Goal: Complete application form: Complete application form

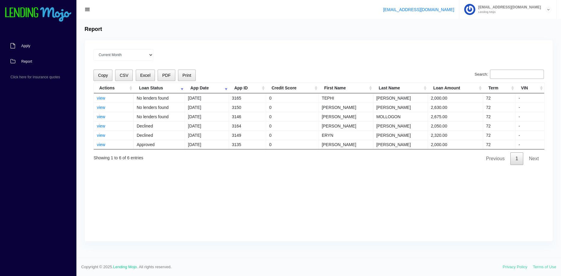
click at [34, 47] on link "Apply" at bounding box center [35, 46] width 70 height 16
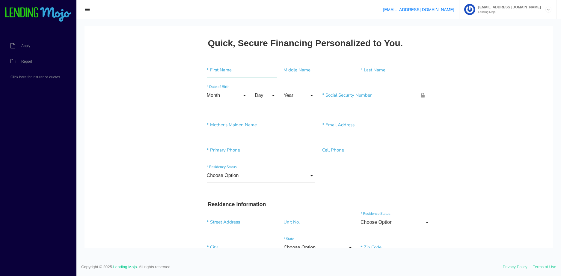
drag, startPoint x: 216, startPoint y: 71, endPoint x: 264, endPoint y: 70, distance: 48.3
click at [217, 71] on input"] "text" at bounding box center [242, 70] width 70 height 14
paste input"] "JADA"
type input"] "JADA"
click at [299, 71] on input"] "text" at bounding box center [319, 70] width 70 height 14
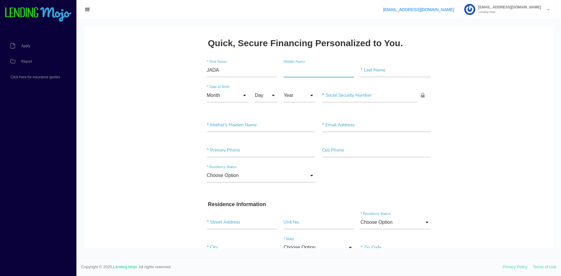
type input"] "c"
type input"] "C"
click at [377, 77] on div "* Last Name" at bounding box center [395, 71] width 77 height 16
click at [377, 76] on input"] "text" at bounding box center [396, 70] width 70 height 14
type input"] "STANFARD"
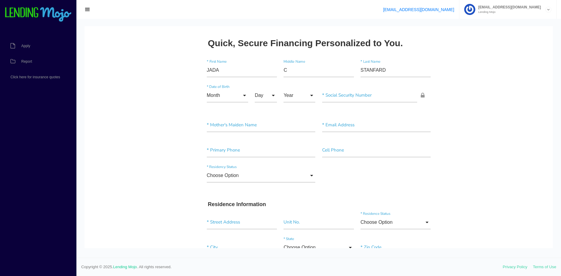
click at [240, 95] on input "Month" at bounding box center [227, 95] width 41 height 14
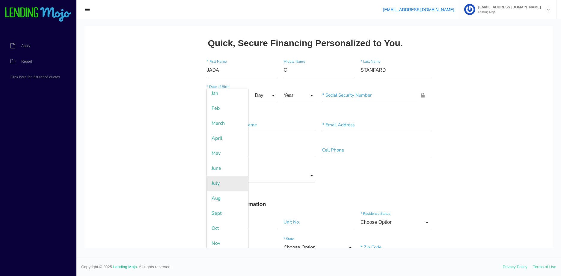
scroll to position [35, 0]
click at [226, 199] on span "Sept" at bounding box center [227, 195] width 41 height 15
type input "Sept"
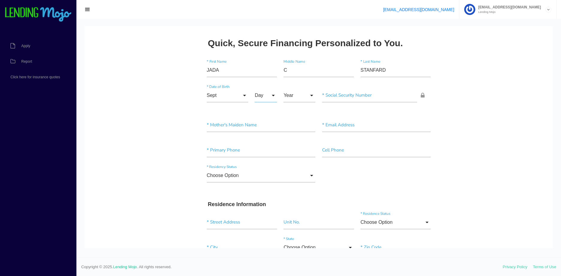
click at [265, 100] on input "Day" at bounding box center [266, 95] width 22 height 14
click at [265, 109] on span "15" at bounding box center [270, 110] width 30 height 15
type input "15"
click at [337, 95] on input"] "text" at bounding box center [369, 95] width 95 height 14
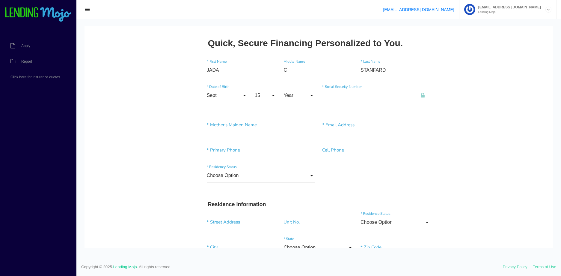
click at [305, 95] on input "Year" at bounding box center [300, 95] width 32 height 14
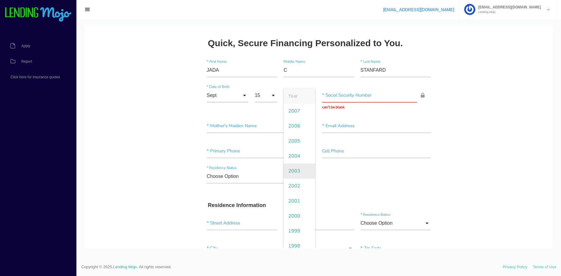
click at [298, 172] on span "2003" at bounding box center [300, 170] width 32 height 15
type input "2003"
click at [350, 96] on input "text" at bounding box center [369, 95] width 95 height 14
click at [326, 98] on input "text" at bounding box center [369, 95] width 95 height 14
type input "685-03-1954"
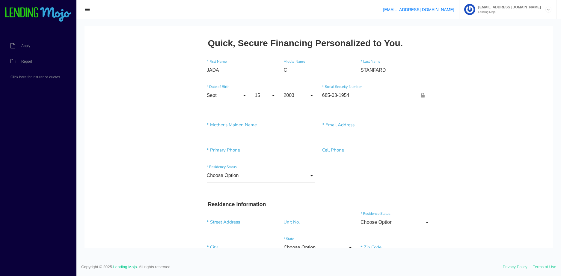
drag, startPoint x: 473, startPoint y: 91, endPoint x: 158, endPoint y: 184, distance: 328.6
drag, startPoint x: 224, startPoint y: 126, endPoint x: 217, endPoint y: 128, distance: 7.0
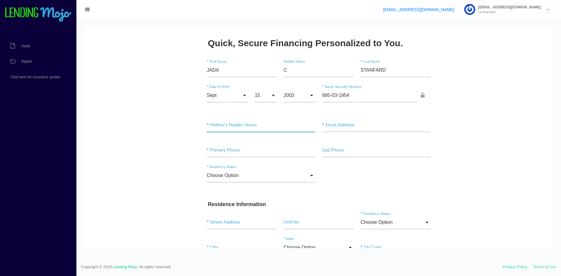
click at [224, 126] on input"] "text" at bounding box center [261, 125] width 109 height 14
paste input"] "STAMFARD"
type input"] "STAMFARD"
click at [338, 119] on input"] "text" at bounding box center [376, 125] width 109 height 14
paste input"] "JCSTAMFARD@GMAIL.COM"
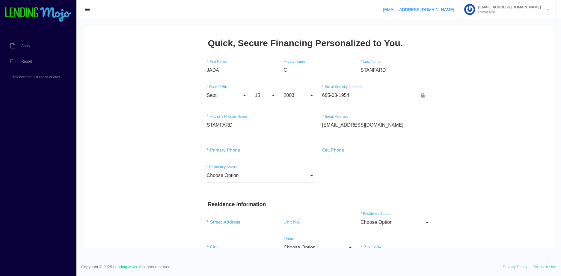
type input"] "JCSTAMFARD@GMAIL.COM"
click at [263, 150] on input"] "text" at bounding box center [261, 150] width 109 height 14
paste input"] "(704) 493-8334"
type input"] "(704) 493-8334"
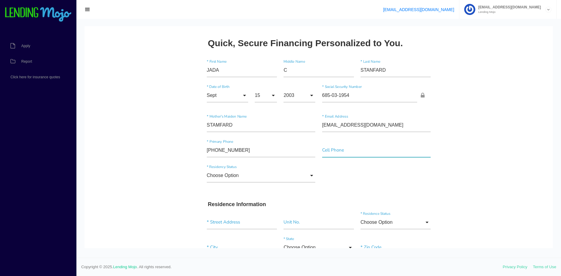
click at [370, 146] on input"] "text" at bounding box center [376, 150] width 109 height 14
paste input"] "(704) 493-8334"
type input"] "(704) 493-8334"
drag, startPoint x: 489, startPoint y: 136, endPoint x: 466, endPoint y: 144, distance: 24.7
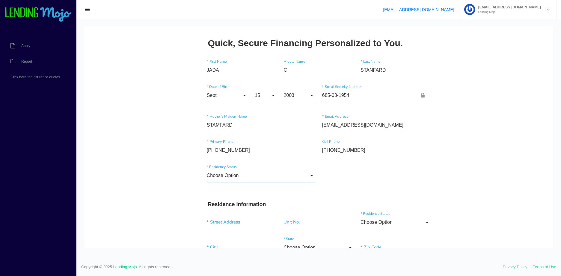
click at [255, 173] on input "Choose Option" at bounding box center [261, 176] width 109 height 14
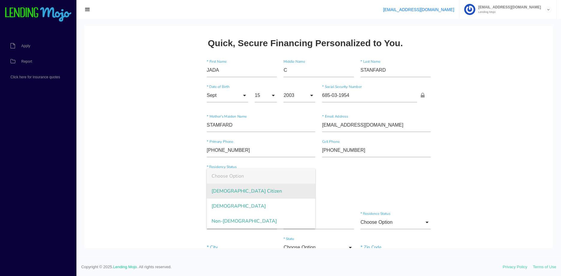
click at [237, 189] on span "US Citizen" at bounding box center [261, 191] width 109 height 15
type input "US Citizen"
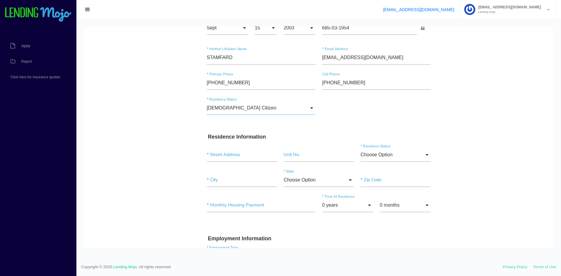
scroll to position [90, 0]
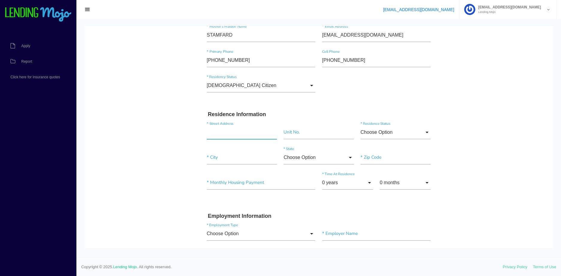
click at [220, 133] on input "text" at bounding box center [242, 132] width 70 height 14
paste input "1410 FIRST EDITION DR"
type input "1410 FIRST EDITION DR"
drag, startPoint x: 293, startPoint y: 125, endPoint x: 298, endPoint y: 131, distance: 8.1
click at [293, 127] on div "1410 FIRST EDITION DR * Street Address Unit No. Choose Option Choose Option Own…" at bounding box center [319, 133] width 231 height 25
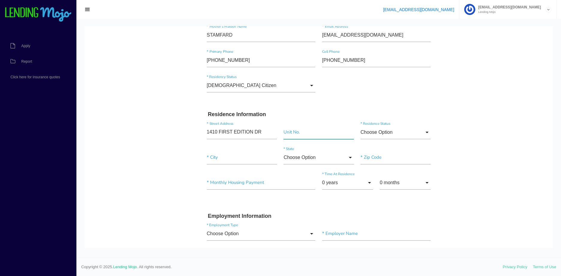
click at [298, 131] on input"] "text" at bounding box center [319, 132] width 70 height 14
paste input"] "2915"
type input"] "2915"
click at [420, 130] on input "Choose Option" at bounding box center [396, 132] width 70 height 14
click at [398, 173] on span "Rent" at bounding box center [396, 177] width 70 height 15
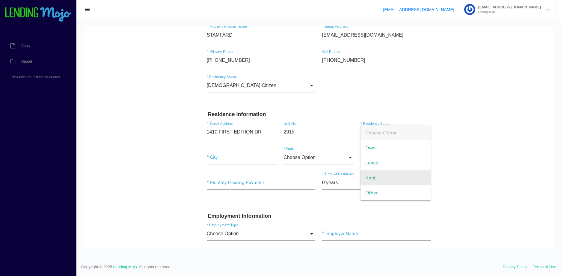
type input "Rent"
click at [215, 160] on input"] "text" at bounding box center [242, 158] width 70 height 14
paste input"] "DURHAM"
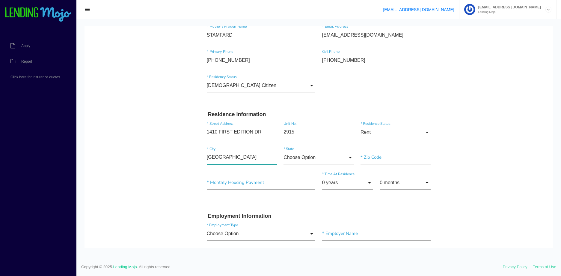
type input"] "DURHAM"
click at [293, 154] on input "Choose Option" at bounding box center [319, 158] width 70 height 14
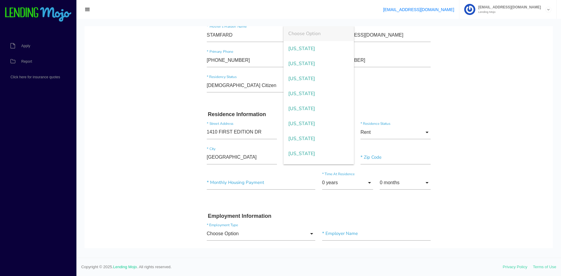
scroll to position [358, 0]
click at [315, 90] on span "North Carolina" at bounding box center [319, 95] width 70 height 15
type input "North Carolina"
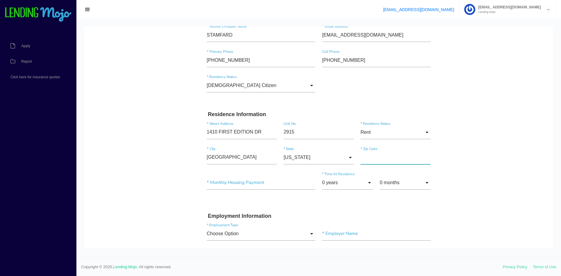
click at [378, 154] on input"] "text" at bounding box center [396, 158] width 70 height 14
type input"] "27003"
drag, startPoint x: 462, startPoint y: 151, endPoint x: 456, endPoint y: 150, distance: 5.7
click at [462, 151] on body "Quick, Secure Financing Personalized to You. JADA * First Name C Middle Name ST…" at bounding box center [319, 269] width 469 height 666
click at [235, 176] on input"] "text" at bounding box center [261, 183] width 109 height 14
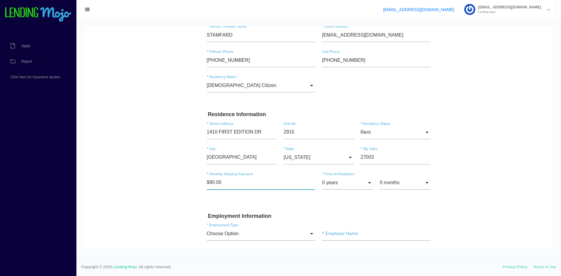
type input"] "$900.00"
drag, startPoint x: 528, startPoint y: 160, endPoint x: 424, endPoint y: 186, distance: 107.3
click at [527, 160] on body "Quick, Secure Financing Personalized to You. JADA * First Name C Middle Name ST…" at bounding box center [319, 269] width 469 height 666
click at [351, 184] on input "0 years" at bounding box center [347, 183] width 51 height 14
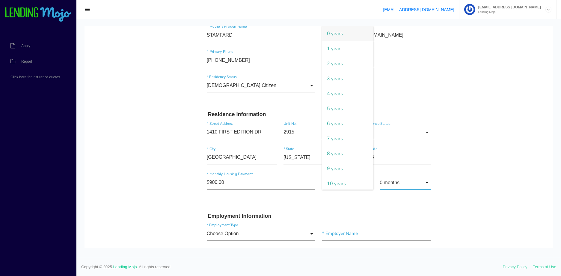
drag, startPoint x: 384, startPoint y: 181, endPoint x: 393, endPoint y: 182, distance: 8.8
click at [384, 181] on input "0 months" at bounding box center [405, 183] width 51 height 14
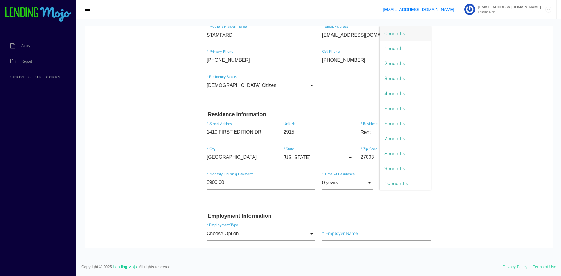
click at [487, 170] on body "Quick, Secure Financing Personalized to You. JADA * First Name C Middle Name ST…" at bounding box center [319, 269] width 469 height 666
drag, startPoint x: 417, startPoint y: 180, endPoint x: 494, endPoint y: 45, distance: 155.6
click at [417, 180] on input "0 months" at bounding box center [405, 183] width 51 height 14
click at [393, 55] on span "1 month" at bounding box center [405, 48] width 51 height 15
type input "1 month"
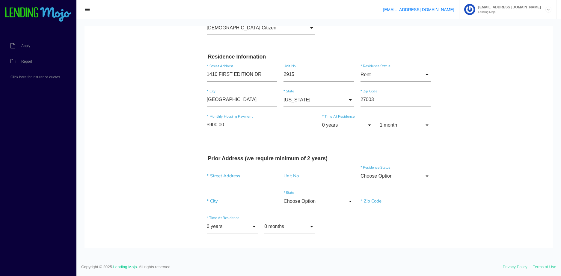
scroll to position [180, 0]
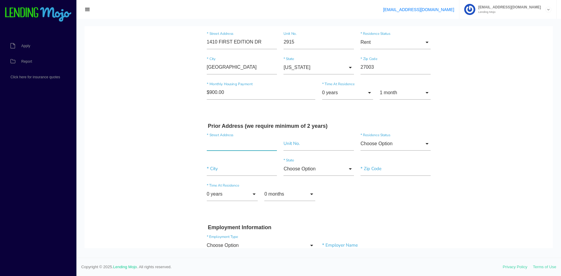
click at [243, 143] on input "text" at bounding box center [242, 144] width 70 height 14
paste input "5904 TATTERSALL DR"
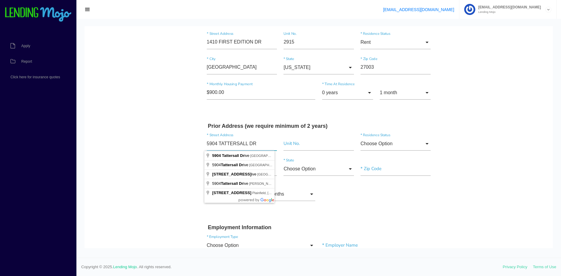
type input "5904 TATTERSALL DR"
click at [316, 170] on input "Choose Option" at bounding box center [319, 169] width 70 height 14
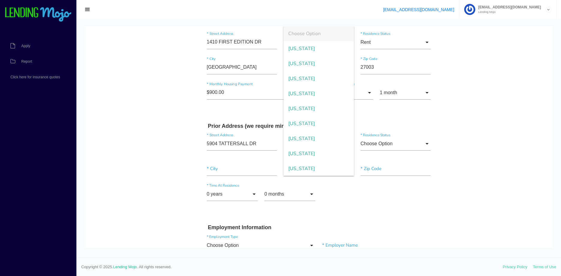
scroll to position [352, 0]
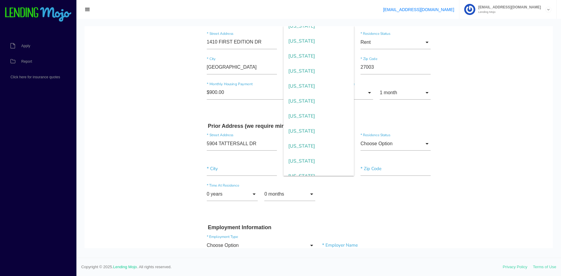
type input "North Carolina"
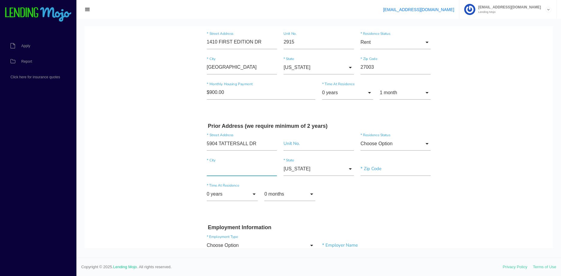
click at [231, 168] on input"] "text" at bounding box center [242, 169] width 70 height 14
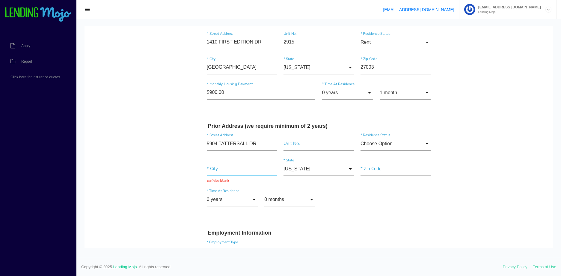
drag, startPoint x: 235, startPoint y: 166, endPoint x: 251, endPoint y: 170, distance: 16.0
click at [235, 166] on input "text" at bounding box center [242, 169] width 70 height 14
paste input "DURHAM"
type input "DURHAM"
click at [356, 196] on div "0 years 0 years 1 year 2 years 3 years 4 years 5 years 6 years 7 years 8 years …" at bounding box center [319, 203] width 231 height 30
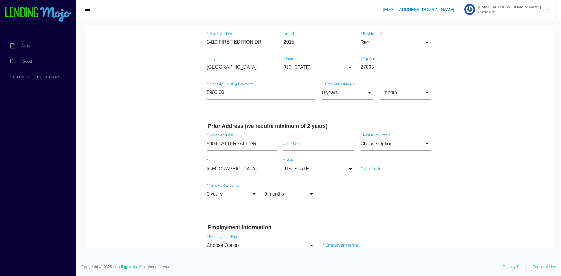
click at [369, 167] on input"] "text" at bounding box center [396, 169] width 70 height 14
paste input"] "27713"
type input"] "27713"
click at [240, 196] on input "0 years" at bounding box center [232, 194] width 51 height 14
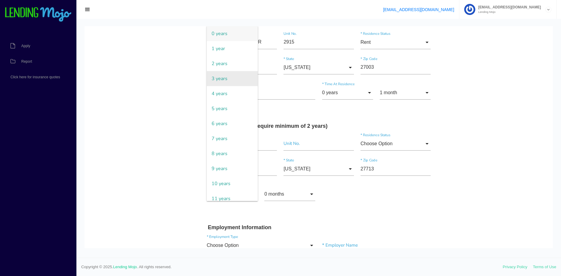
click at [216, 76] on span "3 years" at bounding box center [232, 78] width 51 height 15
type input "3 years"
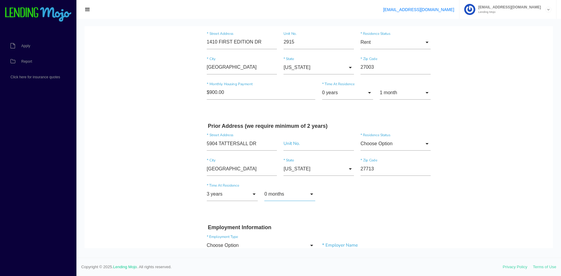
click at [268, 196] on input "0 months" at bounding box center [289, 194] width 51 height 14
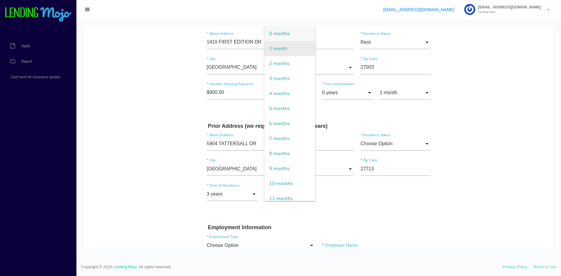
click at [287, 51] on span "1 month" at bounding box center [289, 48] width 51 height 15
type input "1 month"
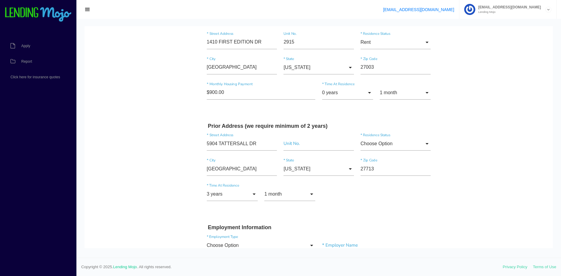
click at [484, 161] on body "Quick, Secure Financing Personalized to You. JADA * First Name C Middle Name ST…" at bounding box center [319, 229] width 469 height 767
click at [414, 142] on input "Choose Option" at bounding box center [396, 144] width 70 height 14
click at [385, 206] on span "Other" at bounding box center [396, 204] width 70 height 15
type input "Other"
click at [467, 147] on body "Quick, Secure Financing Personalized to You. JADA * First Name C Middle Name ST…" at bounding box center [319, 229] width 469 height 767
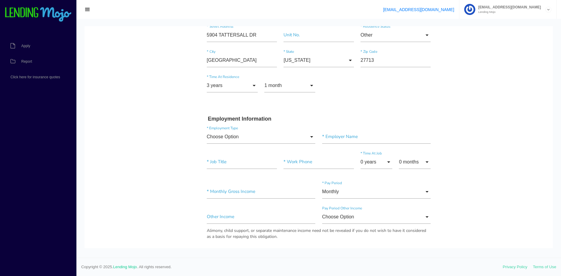
scroll to position [330, 0]
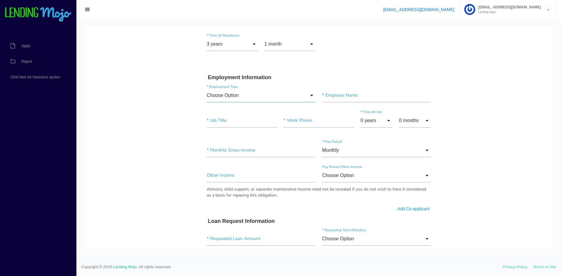
click at [252, 93] on input "Choose Option" at bounding box center [261, 95] width 109 height 14
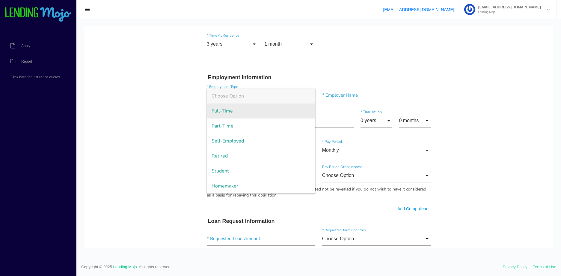
click at [247, 108] on span "Full-Time" at bounding box center [261, 110] width 109 height 15
type input "Full-Time"
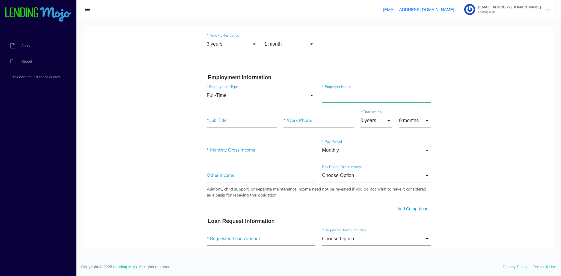
drag, startPoint x: 355, startPoint y: 95, endPoint x: 316, endPoint y: 113, distance: 42.9
click at [355, 95] on input"] "text" at bounding box center [376, 95] width 109 height 14
paste input"] "PAPA JOHNS"
type input"] "PAPA JOHNS"
drag, startPoint x: 239, startPoint y: 119, endPoint x: 271, endPoint y: 118, distance: 32.4
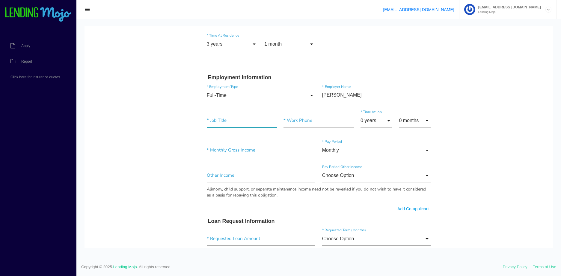
click at [239, 119] on input"] "text" at bounding box center [242, 121] width 70 height 14
paste input"] "MANAGER DESIGNATOR"
type input"] "MANAGER DESIGNATOR"
click at [297, 123] on input"] "text" at bounding box center [319, 121] width 70 height 14
paste input"] "(919) 620-7575"
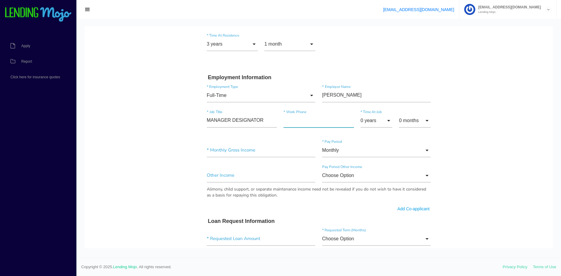
type input"] "(919) 620-7575"
click at [425, 65] on form "JADA * First Name C Middle Name STANFARD * Last Name Sept Month Jan Feb March A…" at bounding box center [319, 83] width 231 height 714
click at [371, 124] on input "0 years" at bounding box center [377, 121] width 32 height 14
click at [374, 169] on span "3 years" at bounding box center [377, 166] width 32 height 15
type input "3 years"
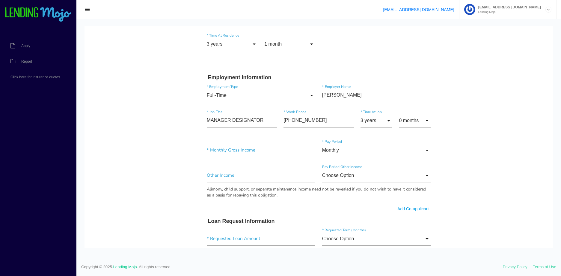
click at [414, 112] on div "3 years 0 years 1 year 2 years 3 years 4 years 5 years 6 years 7 years 8 years …" at bounding box center [395, 121] width 77 height 25
click at [413, 122] on input "0 months" at bounding box center [415, 121] width 32 height 14
click at [415, 143] on span "1 month" at bounding box center [415, 136] width 32 height 15
type input "1 month"
click at [489, 97] on body "Quick, Secure Financing Personalized to You. JADA * First Name C Middle Name ST…" at bounding box center [319, 79] width 469 height 767
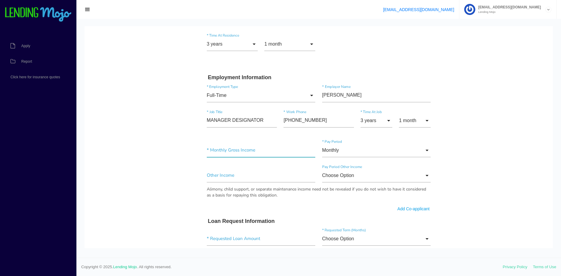
click at [239, 148] on input"] "text" at bounding box center [261, 150] width 109 height 14
paste input"] "$8,400.00"
type input"] "$8,400.00"
click at [473, 66] on body "Quick, Secure Financing Personalized to You. JADA * First Name C Middle Name ST…" at bounding box center [319, 79] width 469 height 767
click at [388, 148] on input "Monthly" at bounding box center [376, 150] width 109 height 14
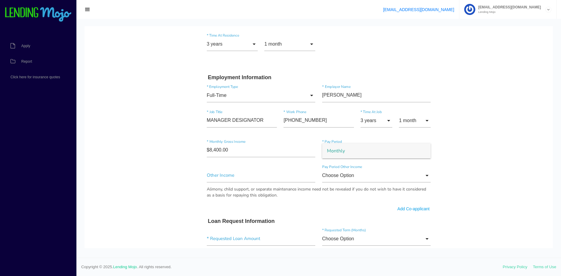
click at [384, 151] on span "Monthly" at bounding box center [376, 150] width 109 height 15
click at [458, 141] on body "Quick, Secure Financing Personalized to You. JADA * First Name C Middle Name ST…" at bounding box center [319, 79] width 469 height 767
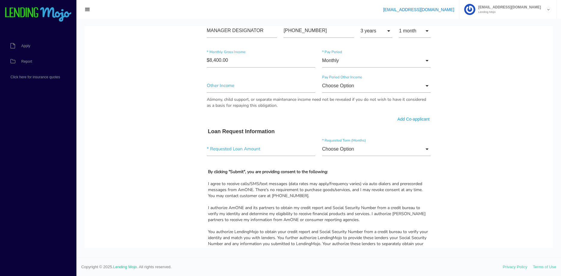
scroll to position [420, 0]
click at [219, 149] on input"] "text" at bounding box center [261, 149] width 109 height 14
type input"] "$2,356.00"
click at [366, 148] on input "Choose Option" at bounding box center [376, 149] width 109 height 14
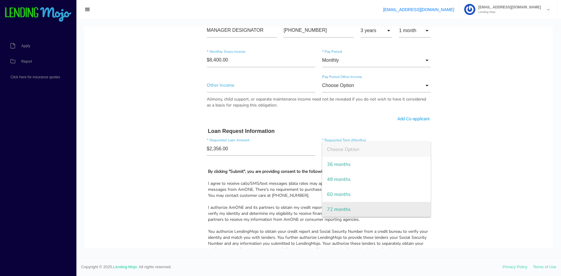
click at [341, 205] on span "72 months" at bounding box center [376, 209] width 109 height 15
type input "72 months"
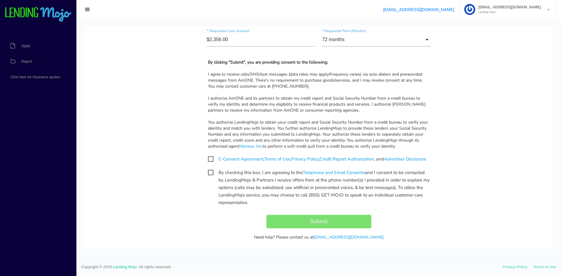
scroll to position [540, 0]
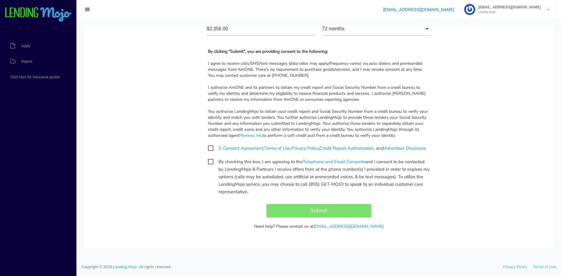
drag, startPoint x: 214, startPoint y: 148, endPoint x: 212, endPoint y: 165, distance: 16.6
click at [214, 148] on span "E-Consent Agreement , Terms of Use , Privacy Policy , Credit Report Authorizati…" at bounding box center [317, 148] width 218 height 7
checkbox input "true"
click at [212, 166] on span "By checking this box, I am agreeing to the Telephone and Email Consents and I c…" at bounding box center [319, 161] width 222 height 7
checkbox input "true"
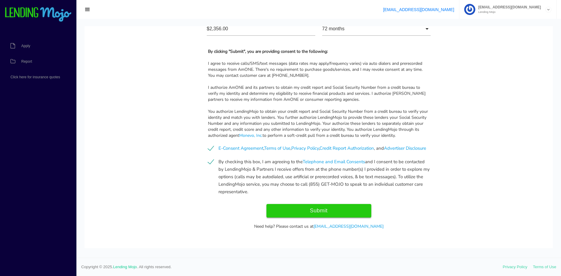
click at [332, 217] on input "Submit" at bounding box center [319, 210] width 105 height 13
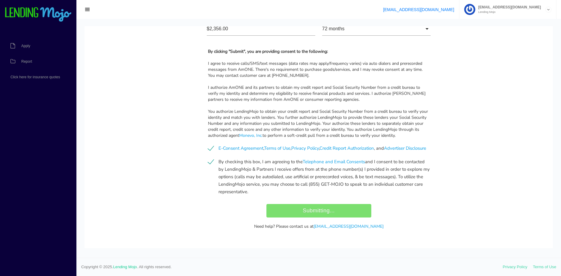
type input "Submit"
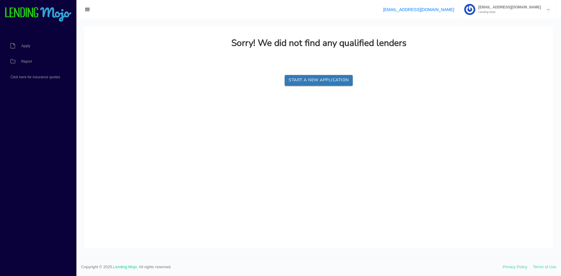
scroll to position [0, 0]
click at [305, 48] on h2 "Sorry! We did not find any qualified lenders" at bounding box center [319, 43] width 175 height 10
click at [42, 57] on link "Report" at bounding box center [35, 62] width 70 height 16
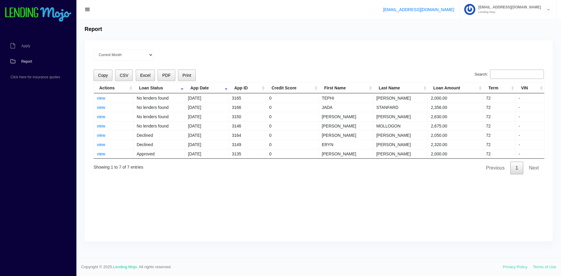
click at [388, 106] on td "STANFARD" at bounding box center [401, 107] width 55 height 9
click at [100, 109] on link "view" at bounding box center [101, 107] width 8 height 5
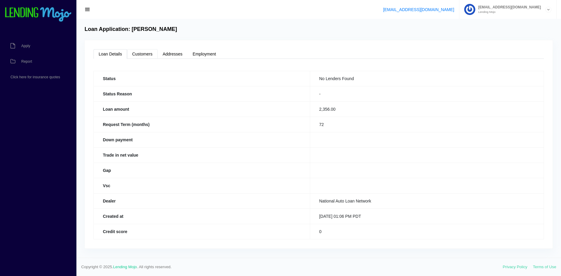
click at [151, 55] on link "Customers" at bounding box center [142, 54] width 31 height 10
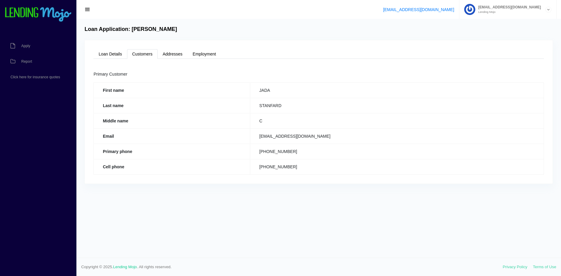
drag, startPoint x: 278, startPoint y: 95, endPoint x: 283, endPoint y: 100, distance: 7.2
click at [283, 100] on tbody "First name [GEOGRAPHIC_DATA] Last name STANFARD Middle name C Email [EMAIL_ADDR…" at bounding box center [319, 128] width 450 height 92
drag, startPoint x: 283, startPoint y: 100, endPoint x: 294, endPoint y: 104, distance: 11.2
click at [295, 104] on td "STANFARD" at bounding box center [397, 105] width 294 height 15
click at [293, 104] on td "STANFARD" at bounding box center [397, 105] width 294 height 15
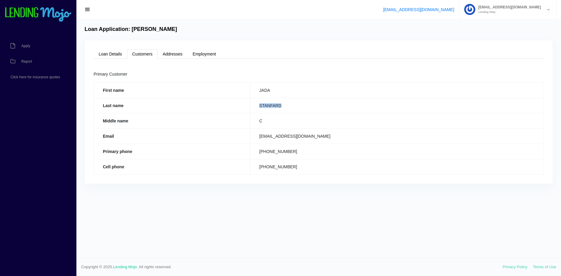
click at [293, 104] on td "STANFARD" at bounding box center [397, 105] width 294 height 15
drag, startPoint x: 293, startPoint y: 104, endPoint x: 211, endPoint y: 49, distance: 98.8
click at [211, 49] on link "Employment" at bounding box center [205, 54] width 34 height 10
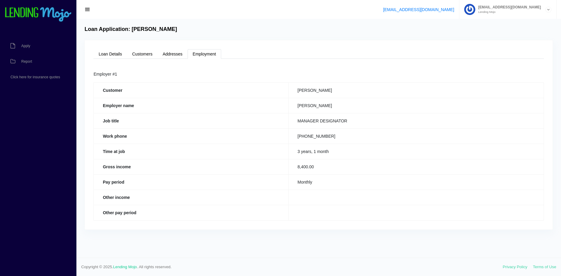
click at [210, 51] on link "Employment" at bounding box center [205, 54] width 34 height 10
click at [116, 52] on link "Loan Details" at bounding box center [111, 54] width 34 height 10
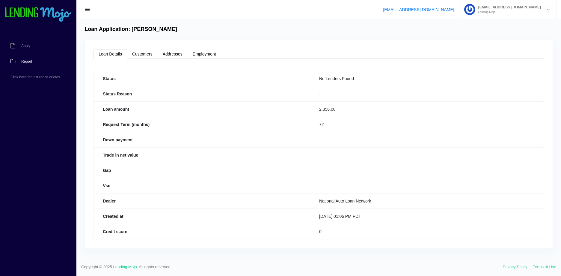
click at [34, 58] on link "Report" at bounding box center [35, 62] width 70 height 16
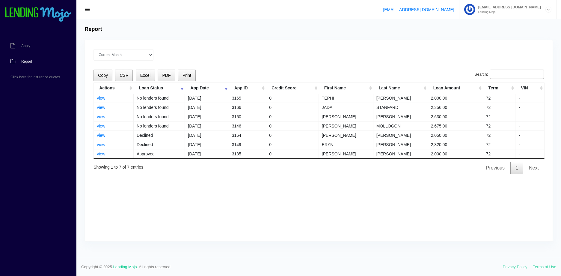
click at [327, 190] on div "Current Month Jul 2025 Jun 2025 May 2025 Apr 2025 Mar 2025 All time Loading Cop…" at bounding box center [319, 140] width 468 height 201
click at [199, 232] on div "Current Month [DATE] [DATE] [DATE] [DATE] [DATE] All time Loading Copy CSV Exce…" at bounding box center [319, 140] width 468 height 201
click at [103, 105] on link "view" at bounding box center [101, 107] width 8 height 5
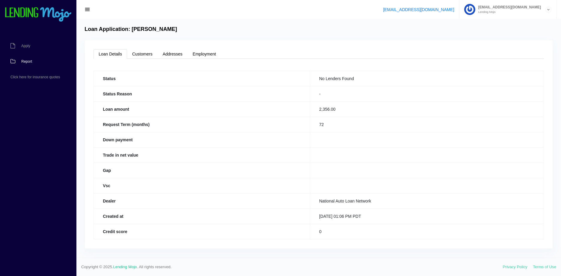
click at [30, 60] on span "Report" at bounding box center [26, 62] width 11 height 4
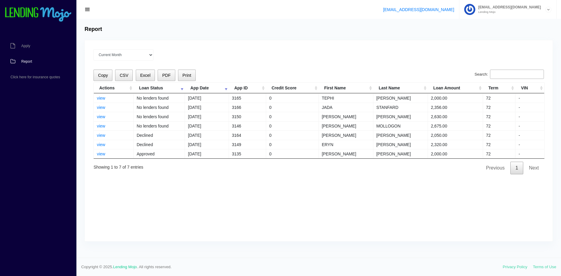
click at [284, 169] on div "Copy CSV Excel PDF Print Search: Actions Loan Status App Date App ID Credit Sco…" at bounding box center [319, 122] width 451 height 105
click at [226, 180] on div "Current Month [DATE] [DATE] [DATE] [DATE] [DATE] All time Loading Copy CSV Exce…" at bounding box center [319, 140] width 468 height 201
